Goal: Entertainment & Leisure: Consume media (video, audio)

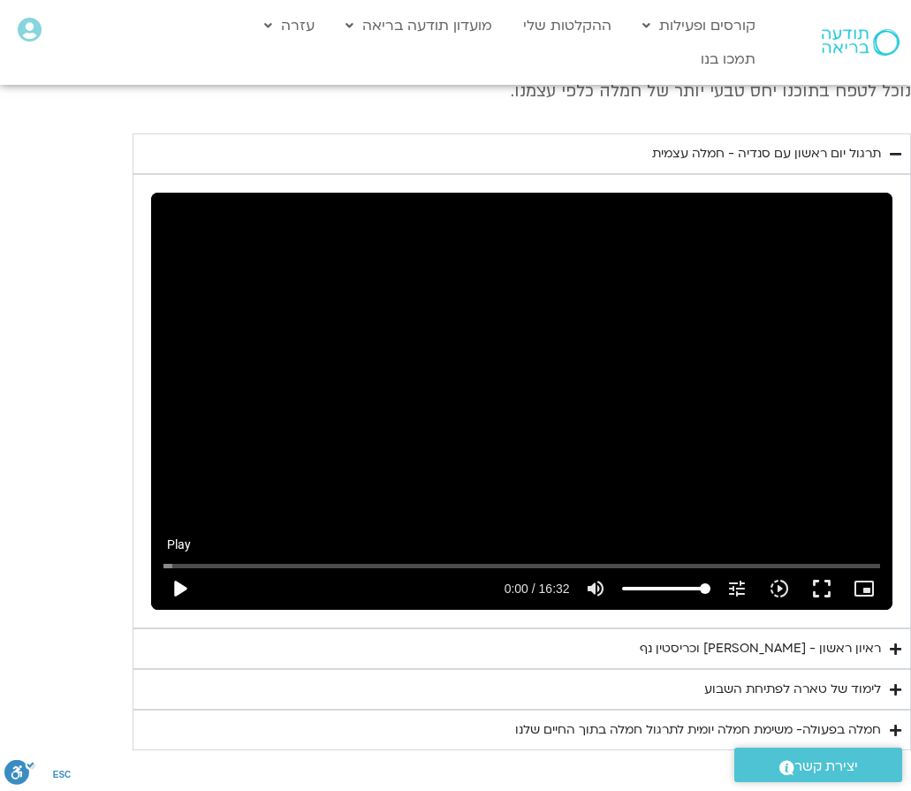
click at [182, 592] on button "play_arrow" at bounding box center [179, 588] width 42 height 42
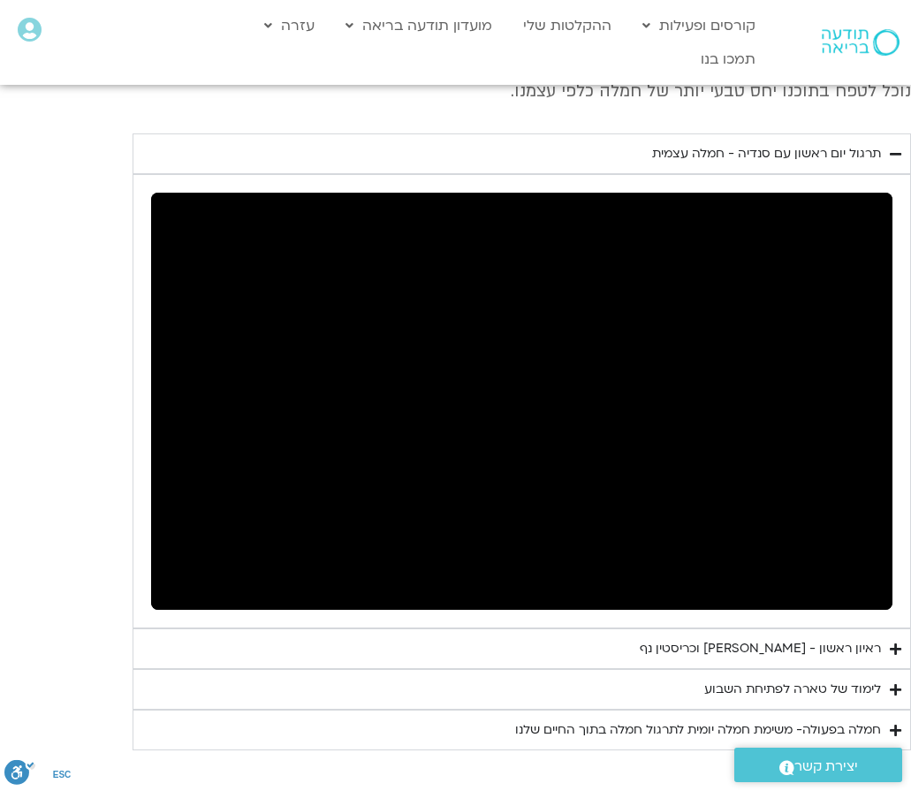
click at [697, 650] on div "ראיון ראשון - [PERSON_NAME] וכריסטין נף" at bounding box center [760, 648] width 241 height 21
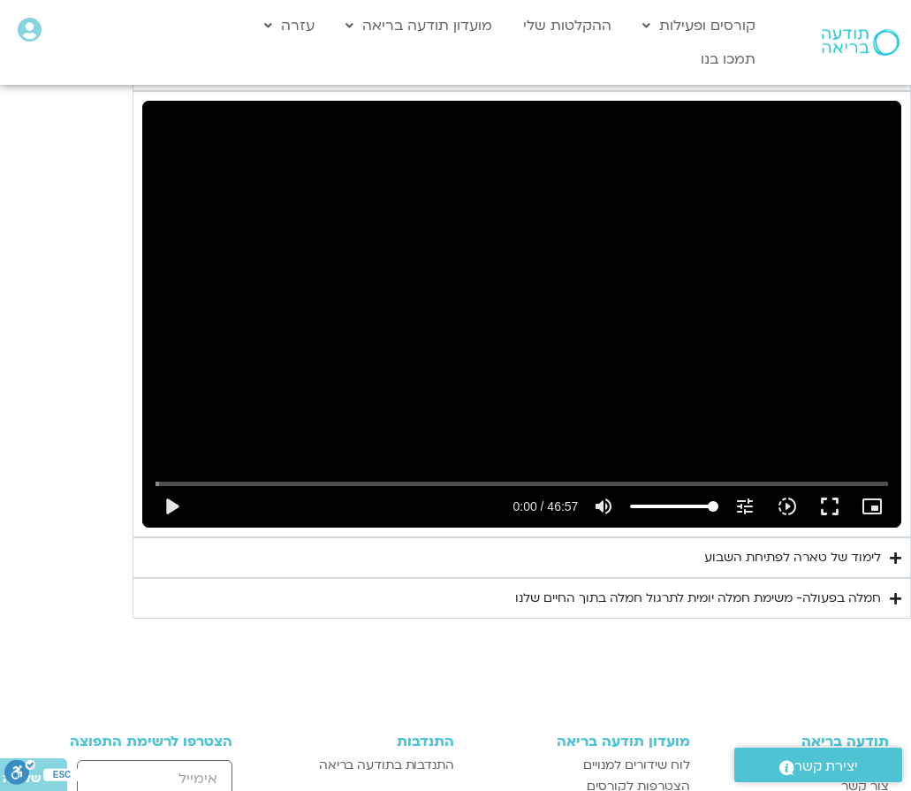
scroll to position [762, 0]
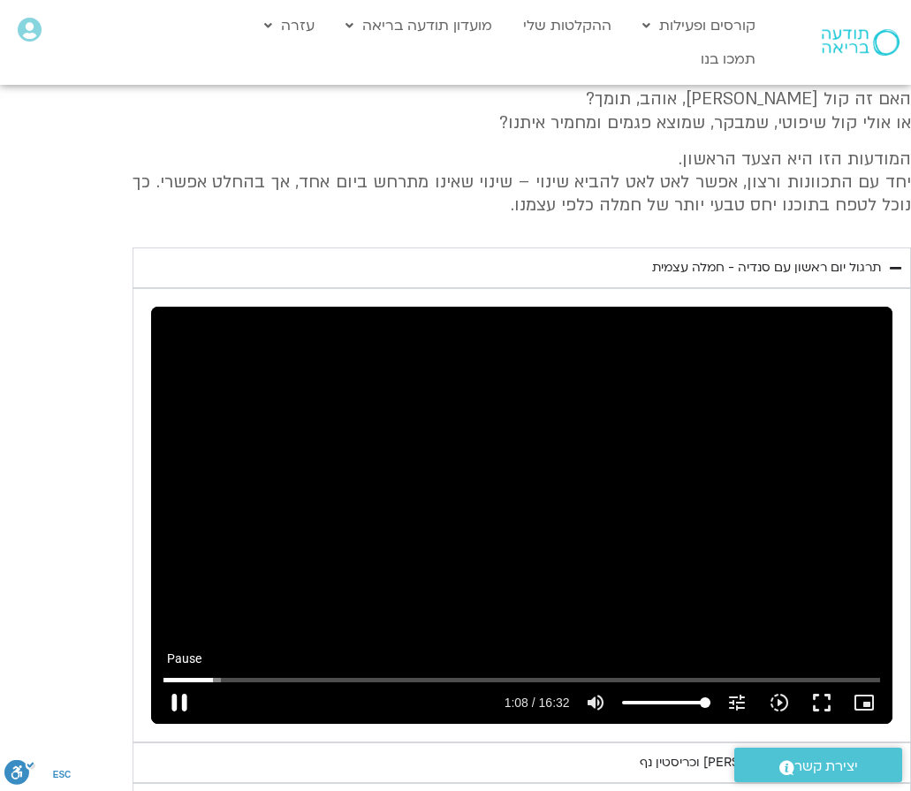
click at [175, 703] on button "pause" at bounding box center [179, 702] width 42 height 42
click at [170, 699] on button "play_arrow" at bounding box center [179, 702] width 42 height 42
click at [176, 700] on button "pause" at bounding box center [179, 702] width 42 height 42
type input "69.79019"
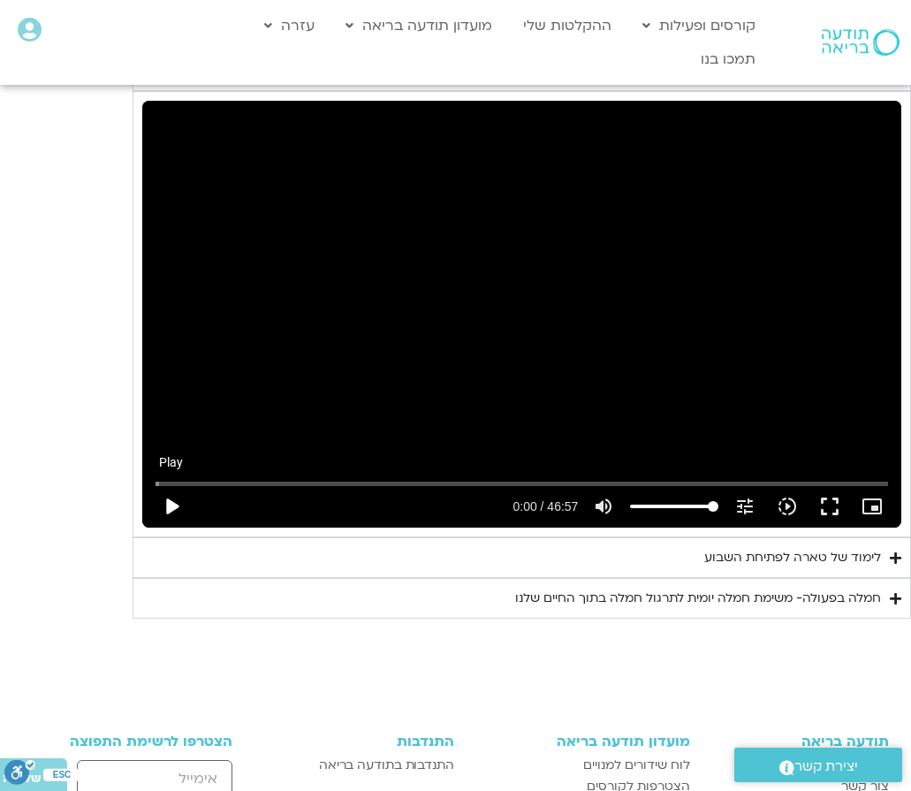
click at [180, 506] on button "play_arrow" at bounding box center [171, 506] width 42 height 42
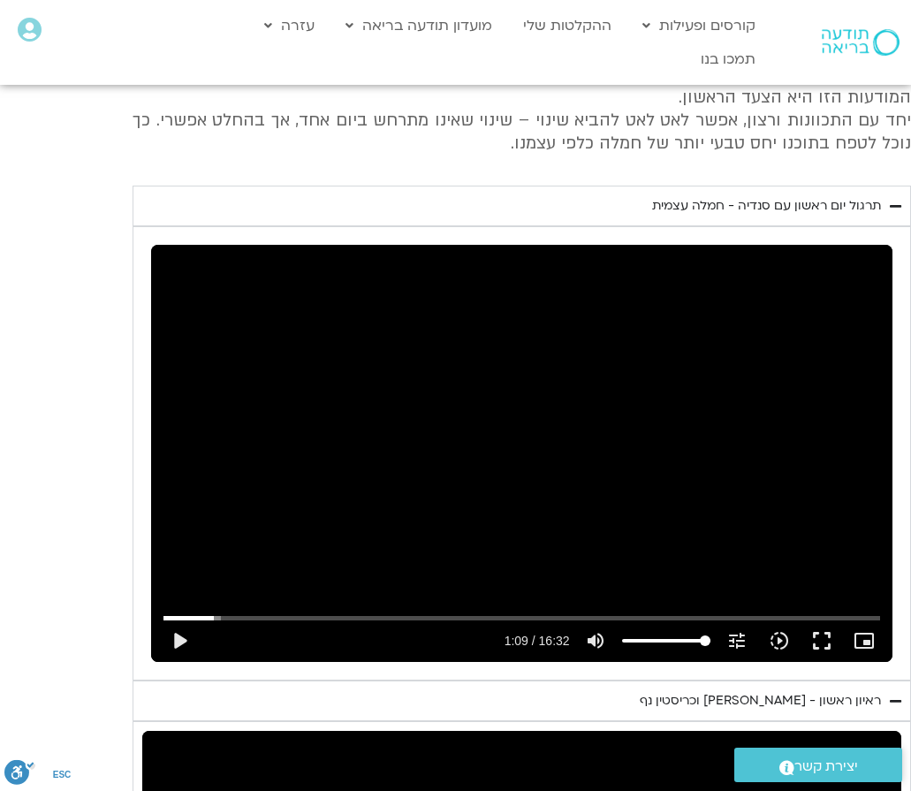
scroll to position [771, 0]
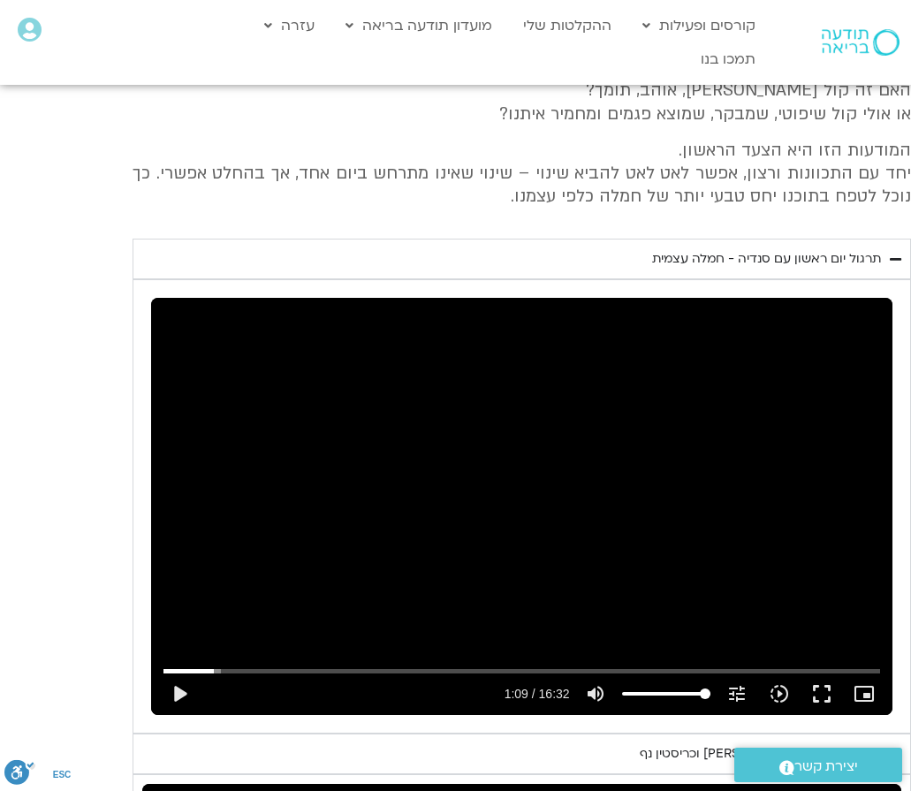
click at [896, 262] on icon "Accordion. Open links with Enter or Space, close with Escape, and navigate with…" at bounding box center [895, 259] width 11 height 13
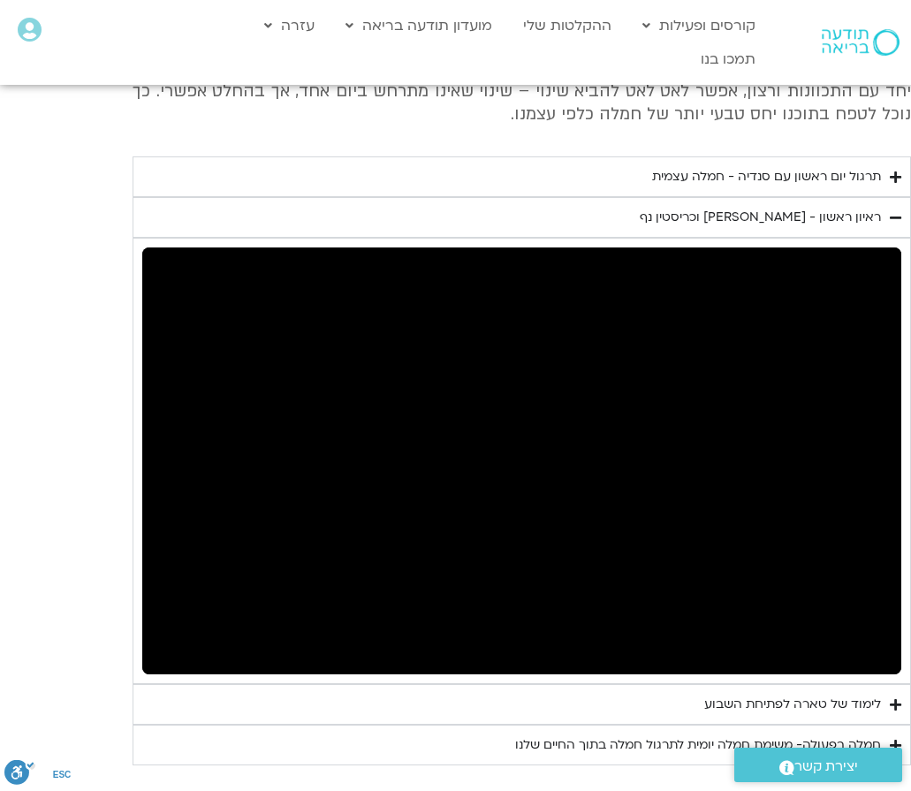
scroll to position [875, 0]
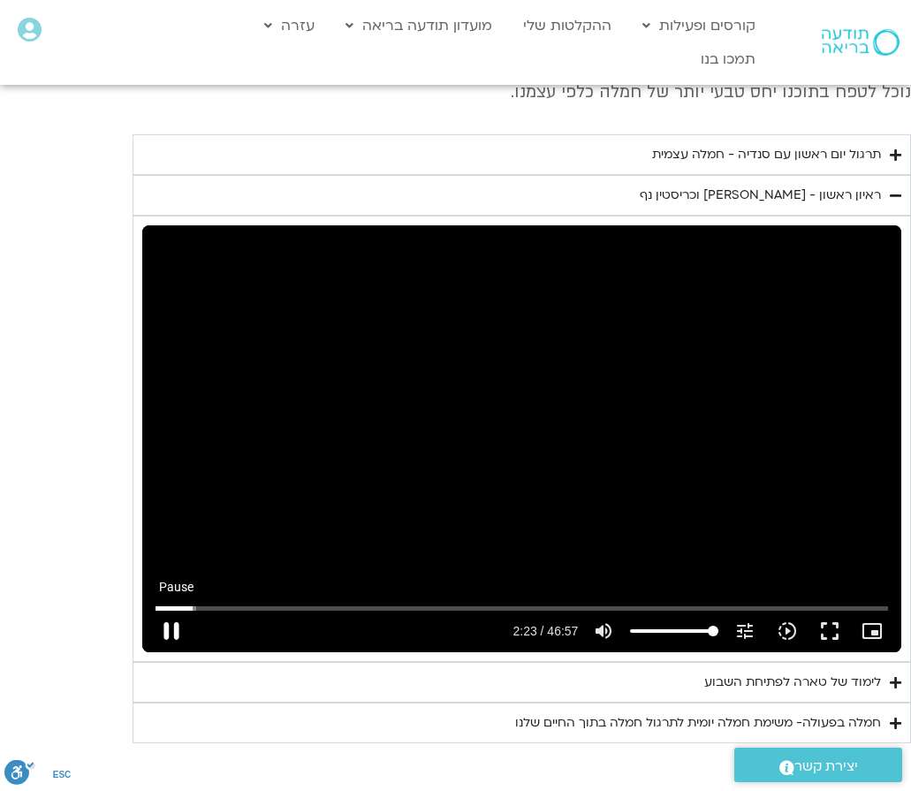
click at [165, 628] on button "pause" at bounding box center [171, 631] width 42 height 42
type input "143.854292"
